Goal: Task Accomplishment & Management: Complete application form

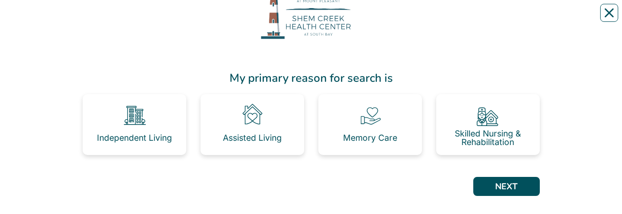
scroll to position [60, 0]
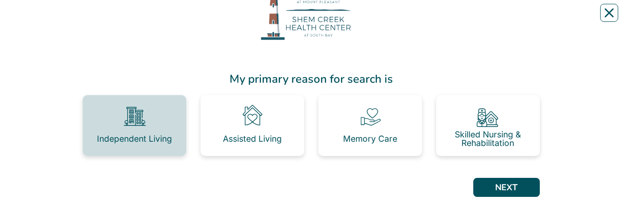
click at [148, 134] on div "Independent Living" at bounding box center [134, 138] width 75 height 9
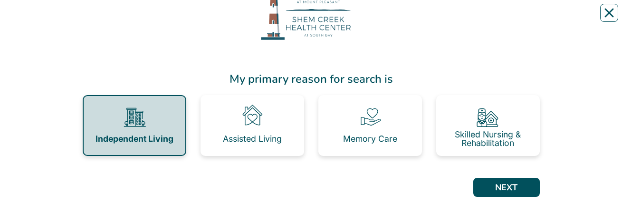
click at [148, 134] on div "Independent Living" at bounding box center [134, 138] width 78 height 9
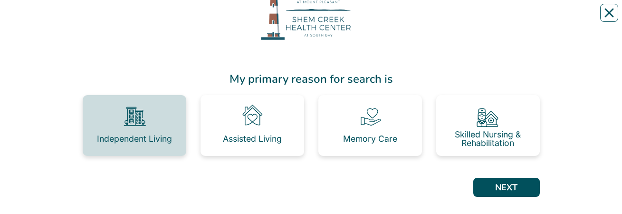
click at [100, 129] on div "Independent Living" at bounding box center [134, 138] width 75 height 19
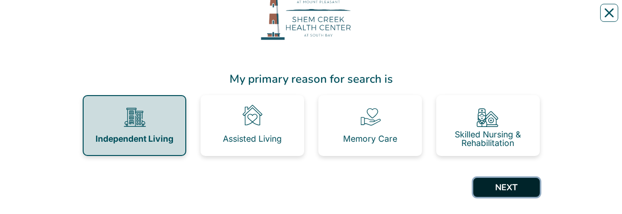
click at [518, 182] on button "NEXT" at bounding box center [506, 187] width 66 height 19
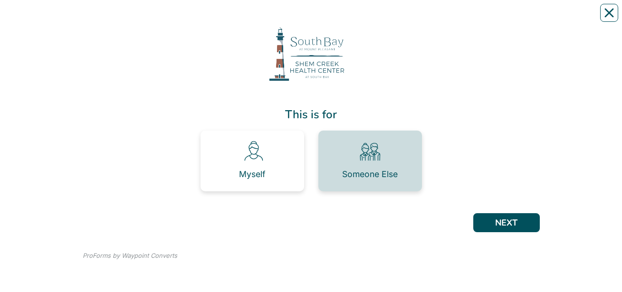
click at [365, 180] on div "Someone Else" at bounding box center [370, 174] width 56 height 19
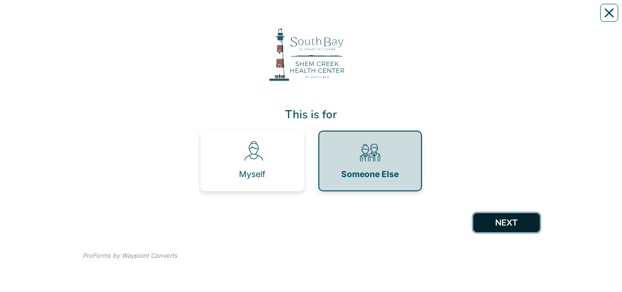
click at [510, 222] on button "NEXT" at bounding box center [506, 222] width 66 height 19
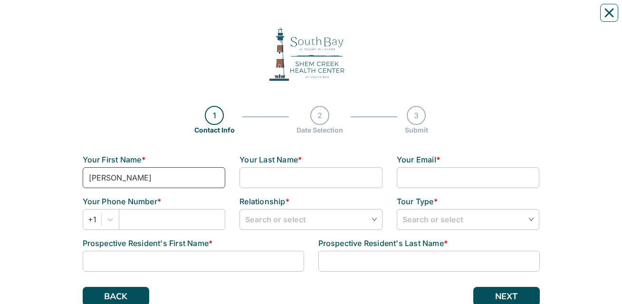
type input "[PERSON_NAME]"
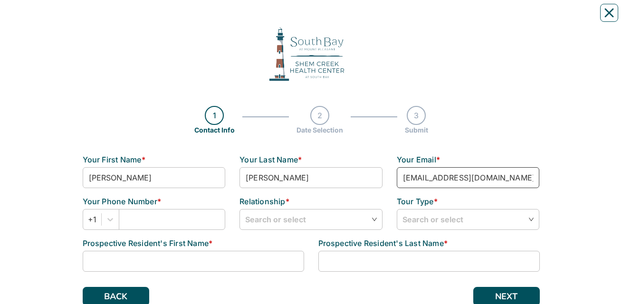
type input "[EMAIL_ADDRESS][DOMAIN_NAME]"
type input "8435329029"
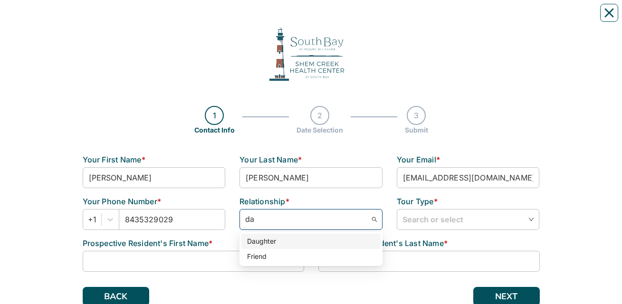
type input "dau"
click at [276, 240] on div "Daughter" at bounding box center [311, 241] width 128 height 10
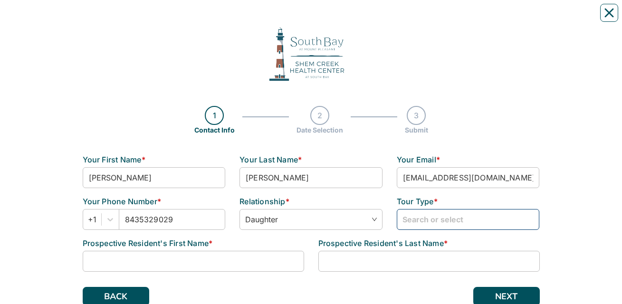
click at [440, 224] on input "search" at bounding box center [468, 218] width 132 height 19
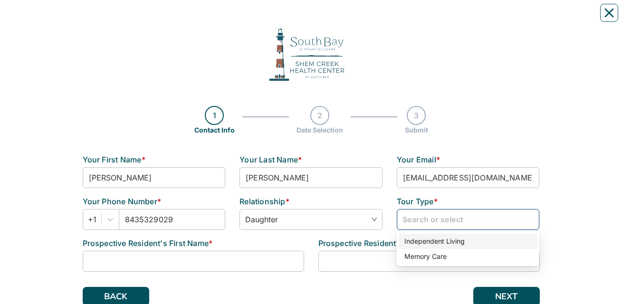
click at [445, 244] on div "Independent Living" at bounding box center [468, 241] width 128 height 10
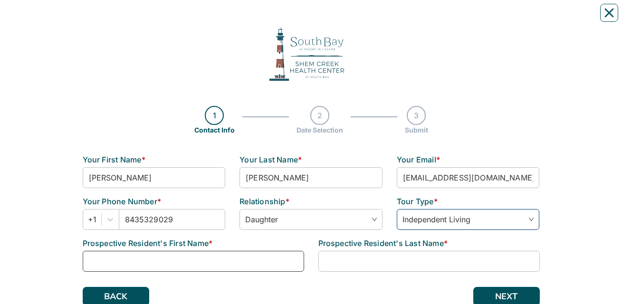
click at [214, 256] on input at bounding box center [193, 261] width 221 height 21
type input "[PERSON_NAME]"
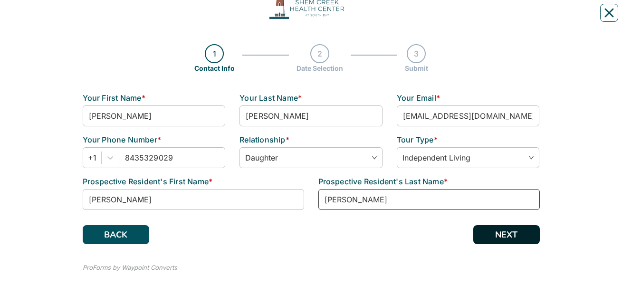
scroll to position [62, 0]
type input "[PERSON_NAME]"
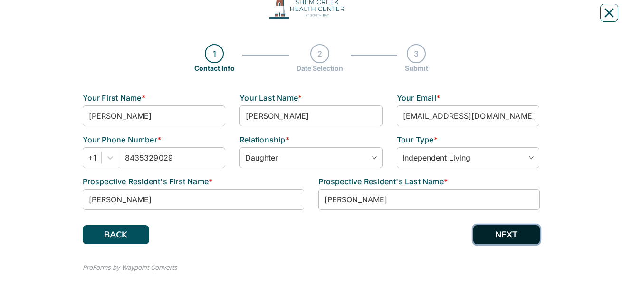
click at [515, 235] on button "NEXT" at bounding box center [506, 234] width 66 height 19
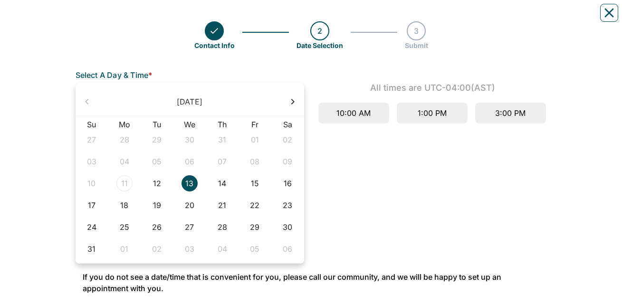
scroll to position [97, 0]
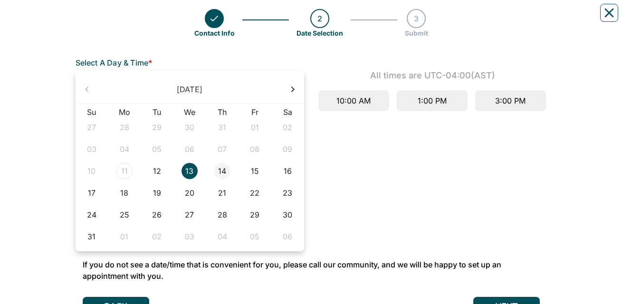
click at [224, 171] on div "14" at bounding box center [222, 171] width 16 height 16
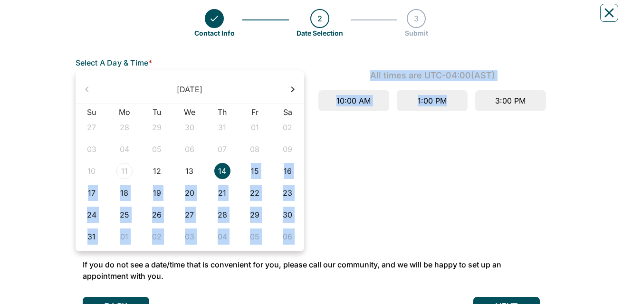
drag, startPoint x: 224, startPoint y: 171, endPoint x: 453, endPoint y: 165, distance: 228.5
click at [453, 165] on div "[DATE] Su Mo Tu We Th Fr Sa 27 28 29 30 31 01 02 03 04 05 06 07 08 09 10 11 12 …" at bounding box center [310, 160] width 485 height 181
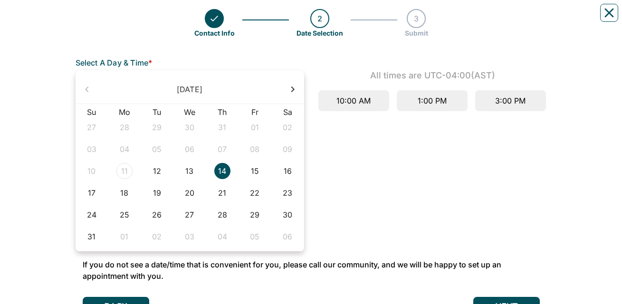
click at [511, 154] on div "All times are UTC-04:00 (AST) 10:00 AM 1:00 PM 3:00 PM" at bounding box center [432, 160] width 243 height 181
click at [189, 174] on div "13" at bounding box center [189, 171] width 16 height 16
click at [430, 107] on div "1:00 PM" at bounding box center [432, 100] width 71 height 21
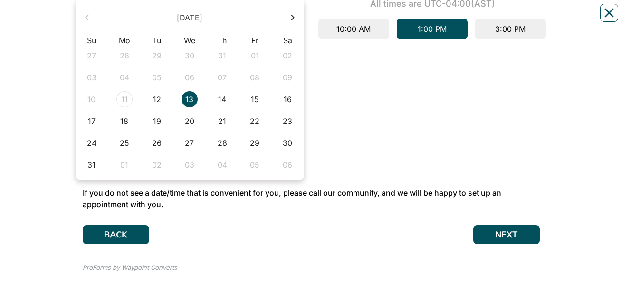
scroll to position [169, 0]
click at [514, 237] on button "NEXT" at bounding box center [506, 234] width 66 height 19
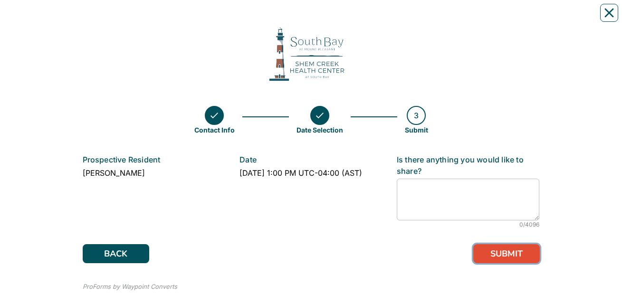
click at [509, 258] on button "SUBMIT" at bounding box center [506, 253] width 66 height 19
